Goal: Information Seeking & Learning: Learn about a topic

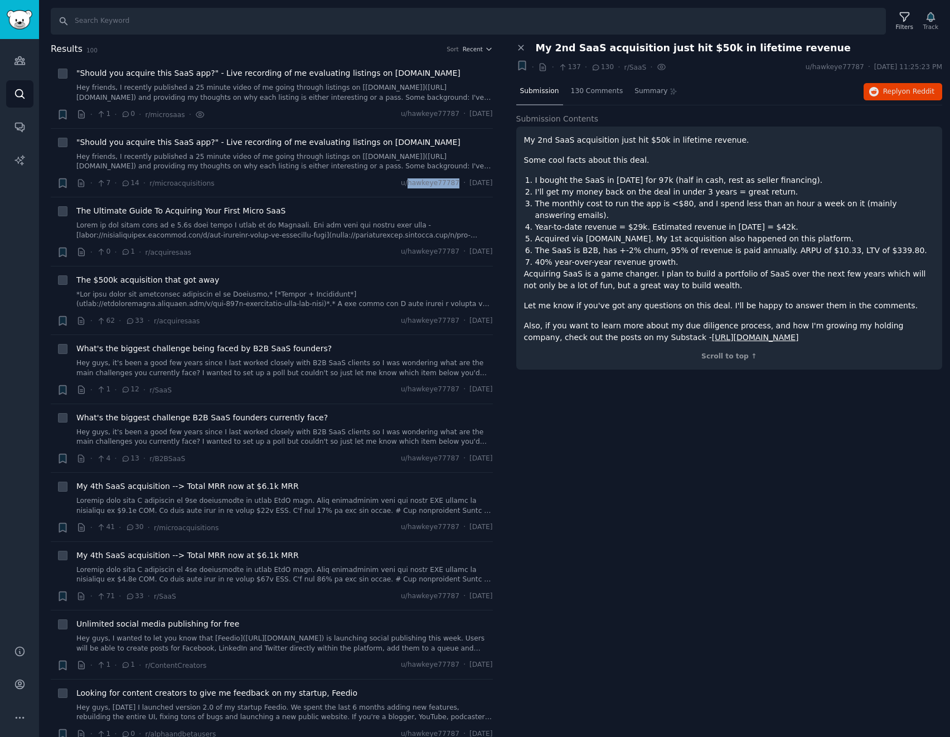
scroll to position [1227, 0]
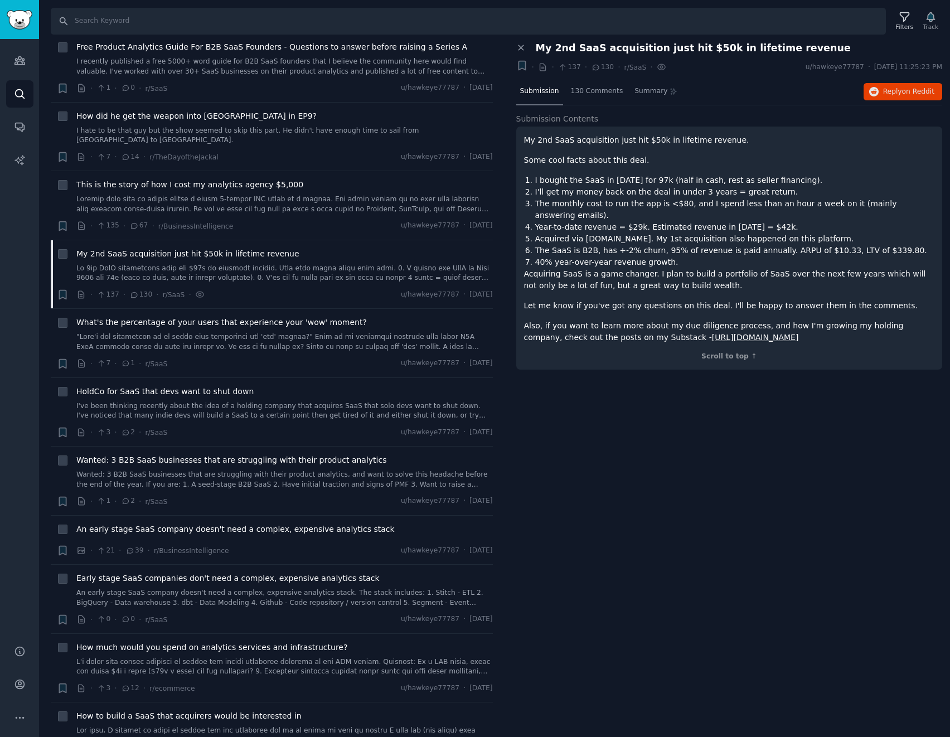
click at [606, 480] on div "Close panel My 2nd SaaS acquisition just hit $50k in lifetime revenue Bookmark …" at bounding box center [730, 389] width 442 height 695
click at [626, 439] on div "Close panel My 2nd SaaS acquisition just hit $50k in lifetime revenue Bookmark …" at bounding box center [730, 389] width 442 height 695
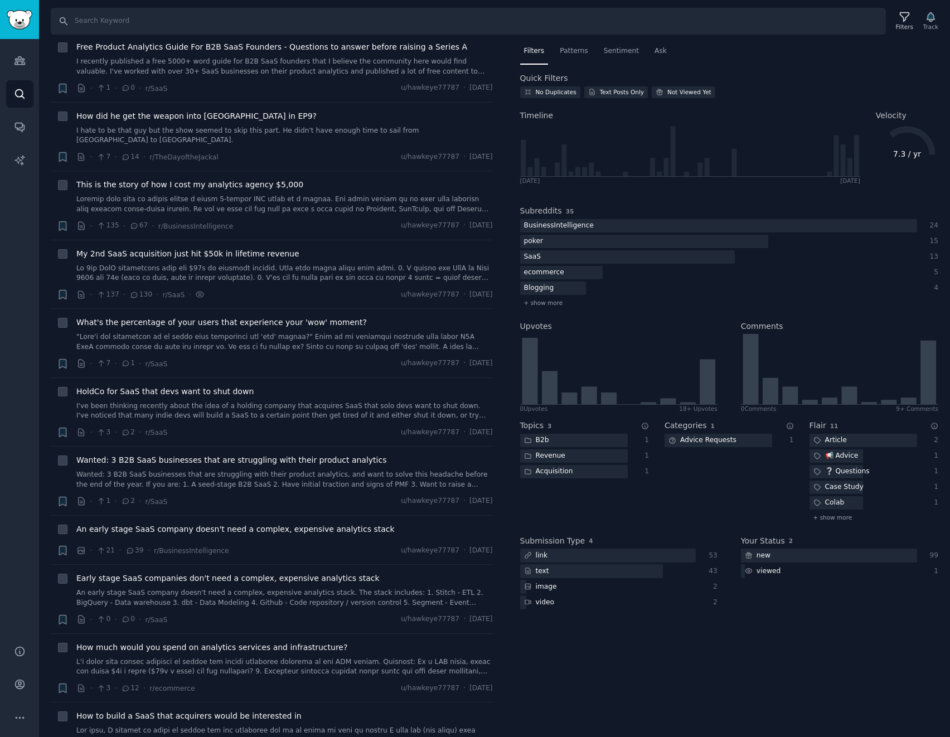
type input "[DOMAIN_NAME]"
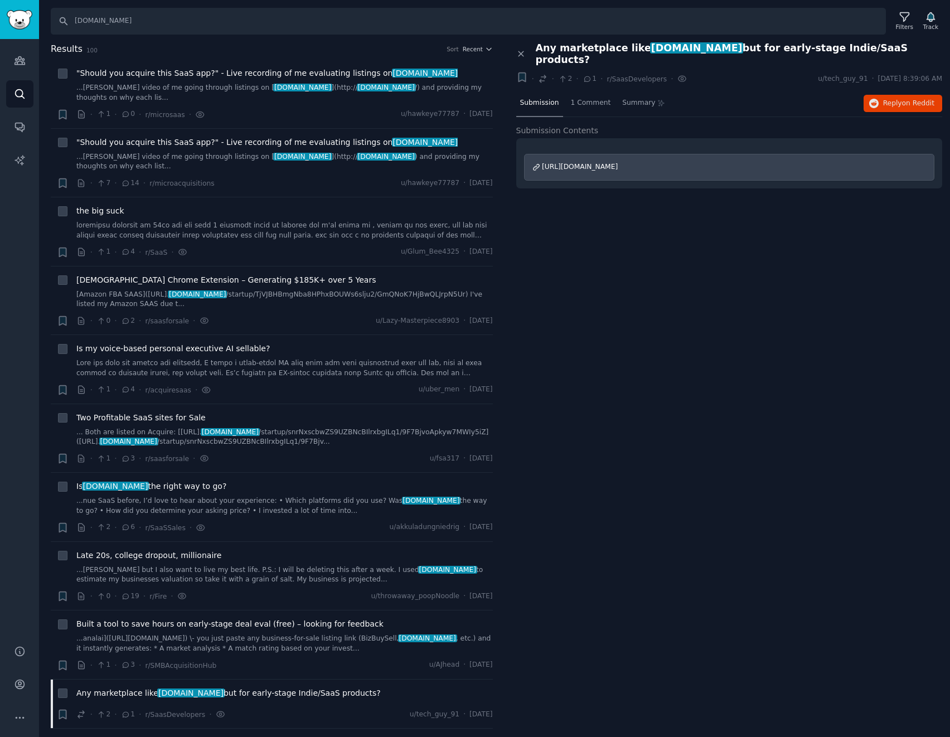
click at [626, 364] on div "Close panel Any marketplace like [DOMAIN_NAME] but for early-stage Indie/SaaS p…" at bounding box center [730, 389] width 442 height 695
click at [326, 274] on div "[DEMOGRAPHIC_DATA] Chrome Extension – Generating $185K+ over 5 Years" at bounding box center [284, 280] width 417 height 12
click at [261, 274] on span "[DEMOGRAPHIC_DATA] Chrome Extension – Generating $185K+ over 5 Years" at bounding box center [225, 280] width 299 height 12
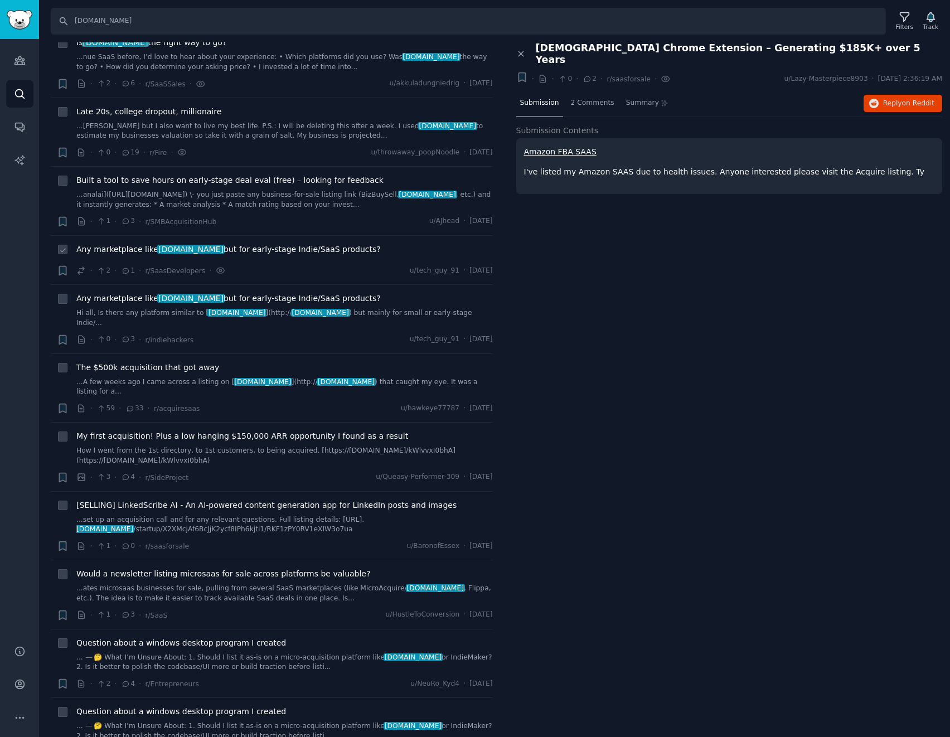
scroll to position [502, 0]
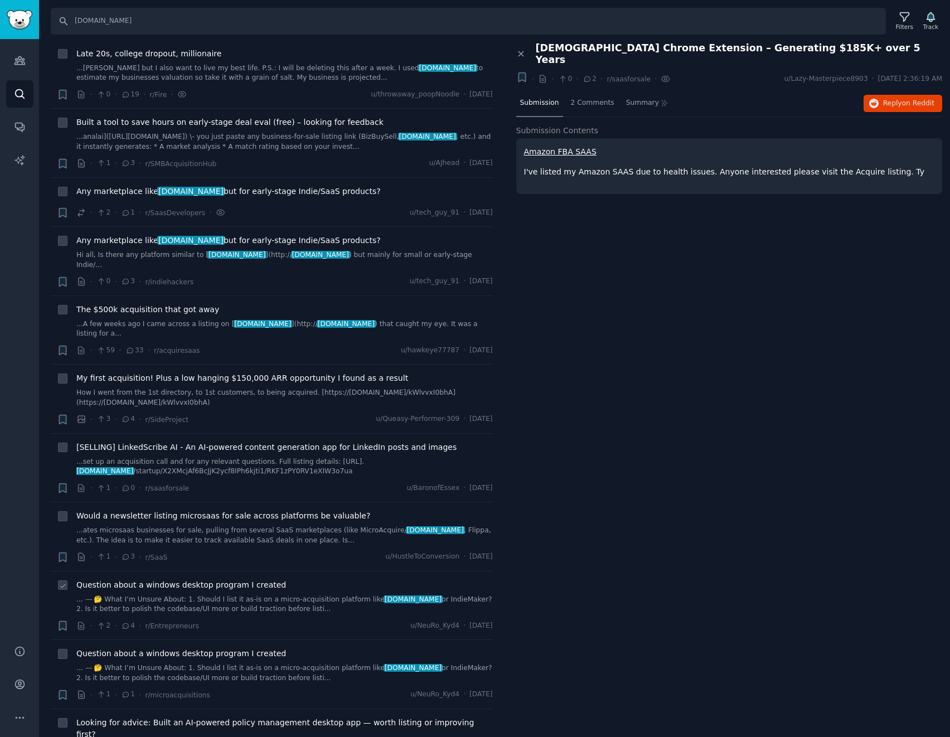
click at [249, 579] on span "Question about a windows desktop program I created" at bounding box center [181, 585] width 210 height 12
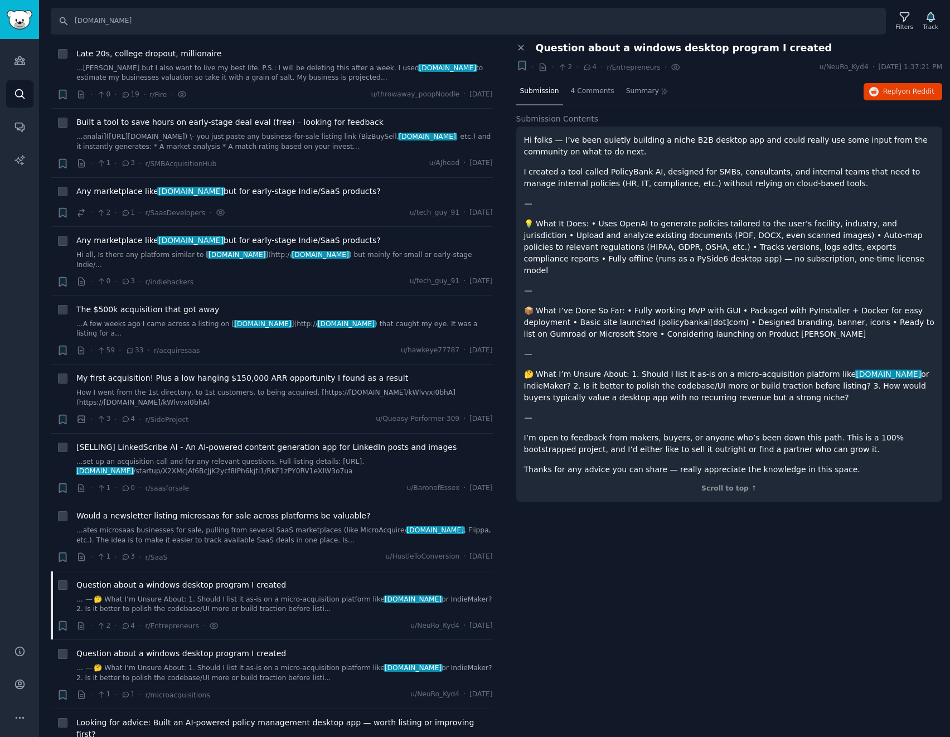
click at [681, 171] on p "I created a tool called PolicyBank AI, designed for SMBs, consultants, and inte…" at bounding box center [729, 177] width 411 height 23
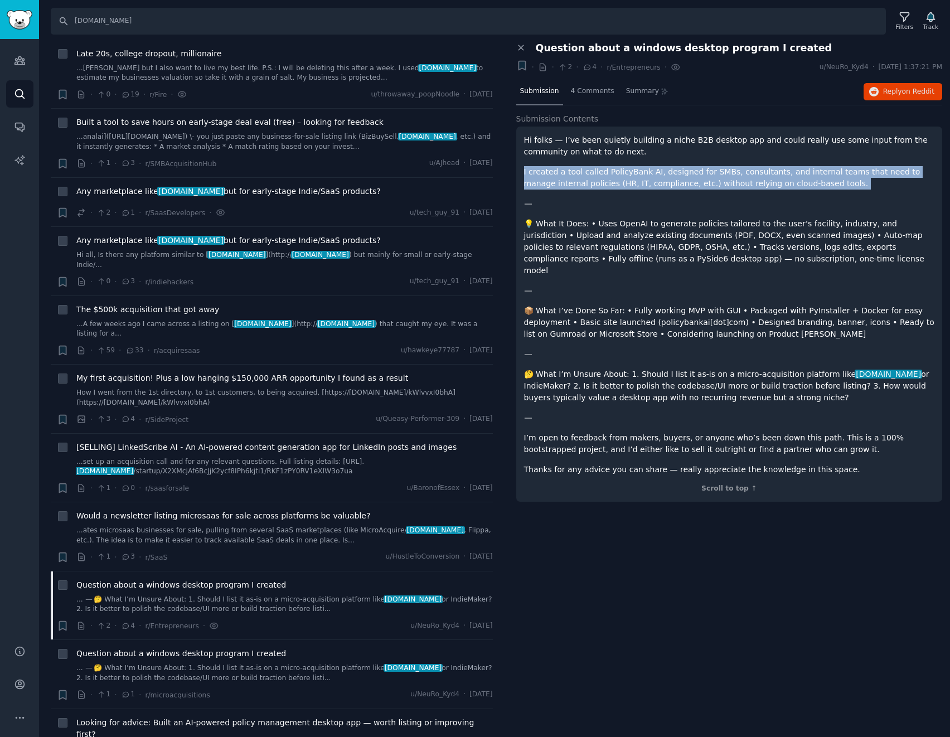
click at [681, 171] on p "I created a tool called PolicyBank AI, designed for SMBs, consultants, and inte…" at bounding box center [729, 177] width 411 height 23
click at [648, 170] on p "I created a tool called PolicyBank AI, designed for SMBs, consultants, and inte…" at bounding box center [729, 177] width 411 height 23
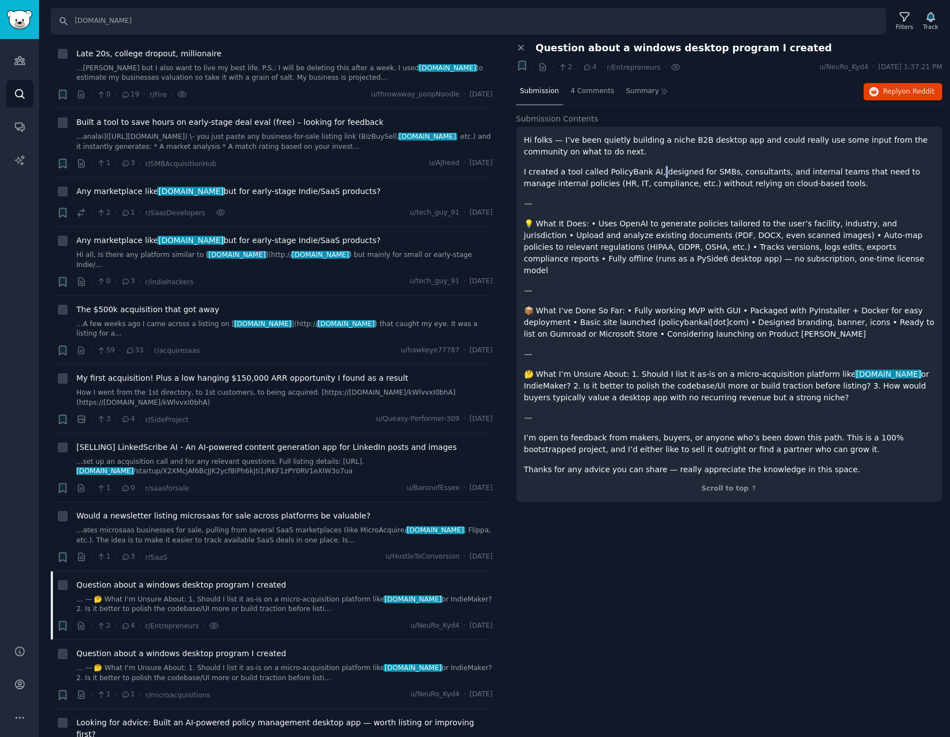
click at [648, 170] on p "I created a tool called PolicyBank AI, designed for SMBs, consultants, and inte…" at bounding box center [729, 177] width 411 height 23
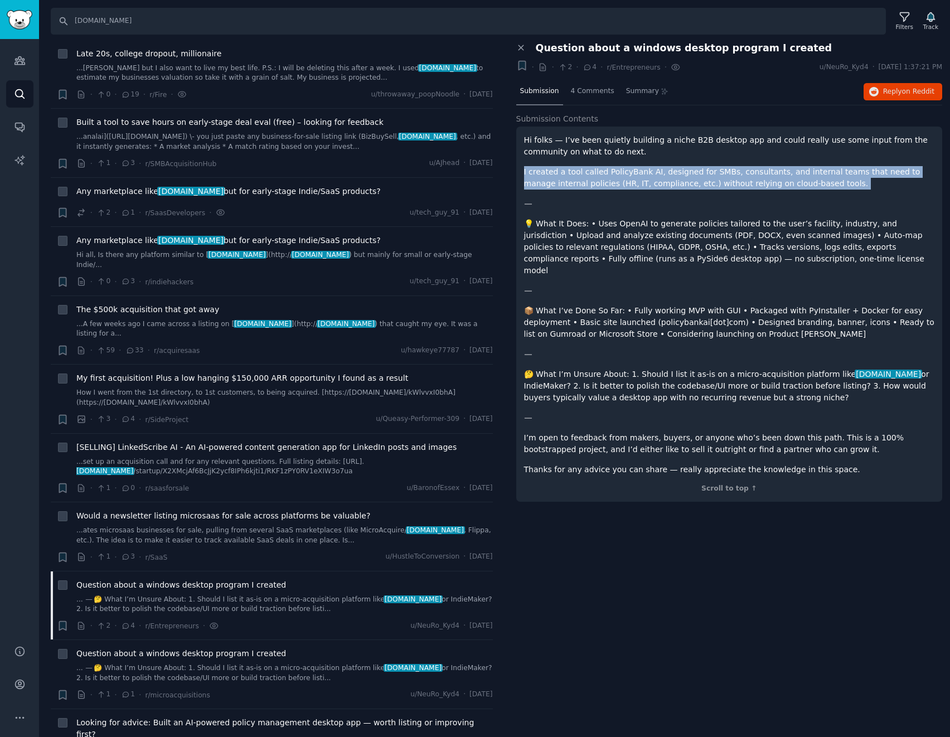
click at [648, 170] on p "I created a tool called PolicyBank AI, designed for SMBs, consultants, and inte…" at bounding box center [729, 177] width 411 height 23
click at [677, 174] on p "I created a tool called PolicyBank AI, designed for SMBs, consultants, and inte…" at bounding box center [729, 177] width 411 height 23
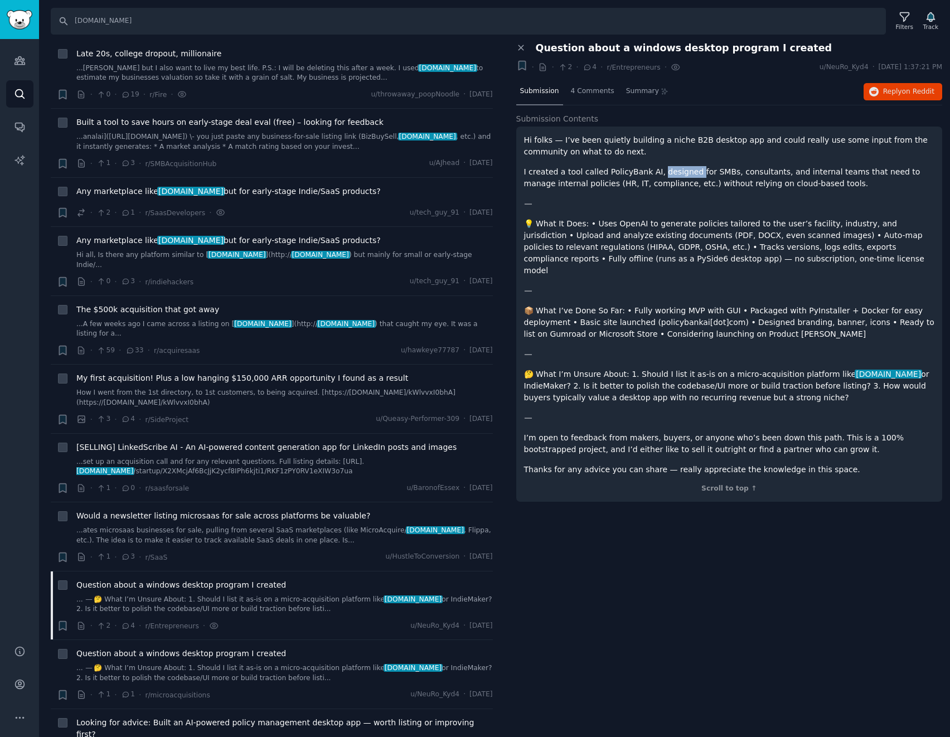
click at [677, 174] on p "I created a tool called PolicyBank AI, designed for SMBs, consultants, and inte…" at bounding box center [729, 177] width 411 height 23
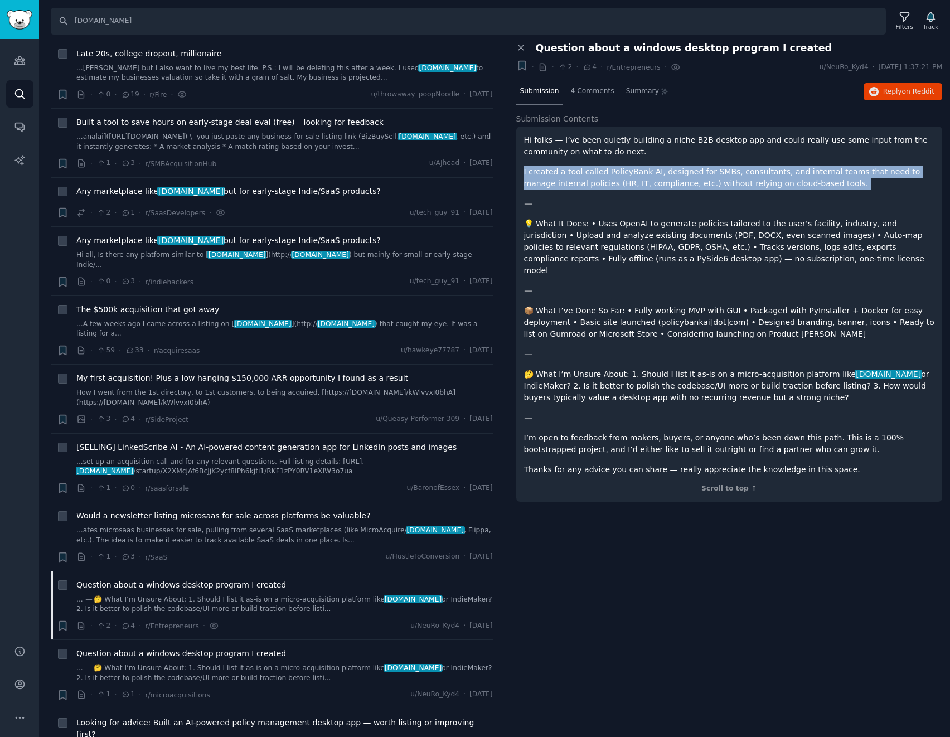
click at [677, 174] on p "I created a tool called PolicyBank AI, designed for SMBs, consultants, and inte…" at bounding box center [729, 177] width 411 height 23
click at [688, 173] on p "I created a tool called PolicyBank AI, designed for SMBs, consultants, and inte…" at bounding box center [729, 177] width 411 height 23
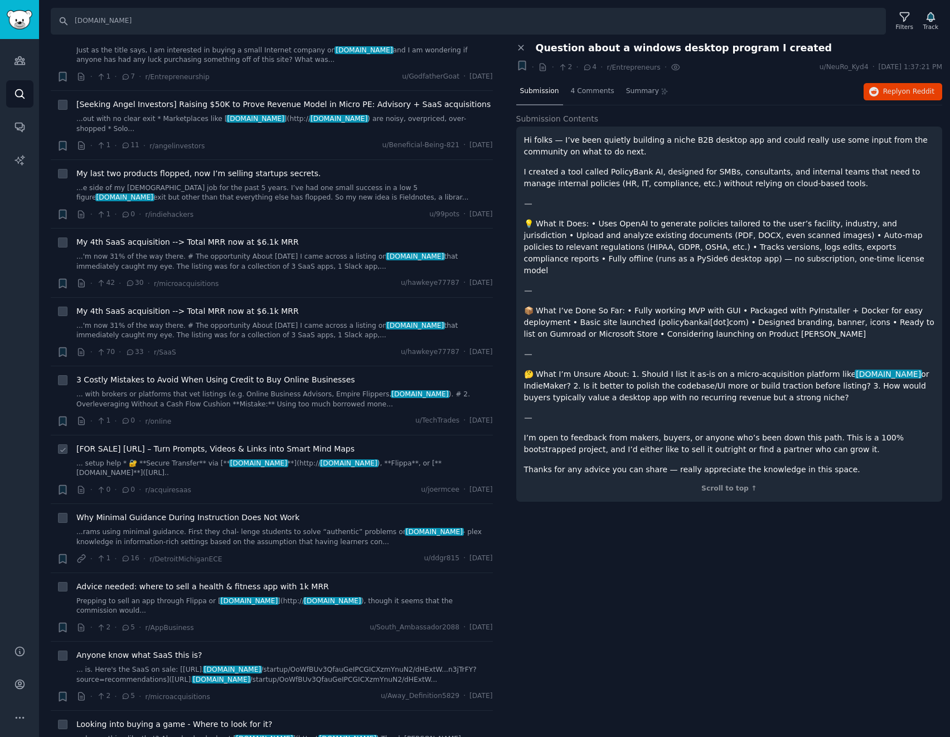
scroll to position [1394, 0]
